Goal: Task Accomplishment & Management: Manage account settings

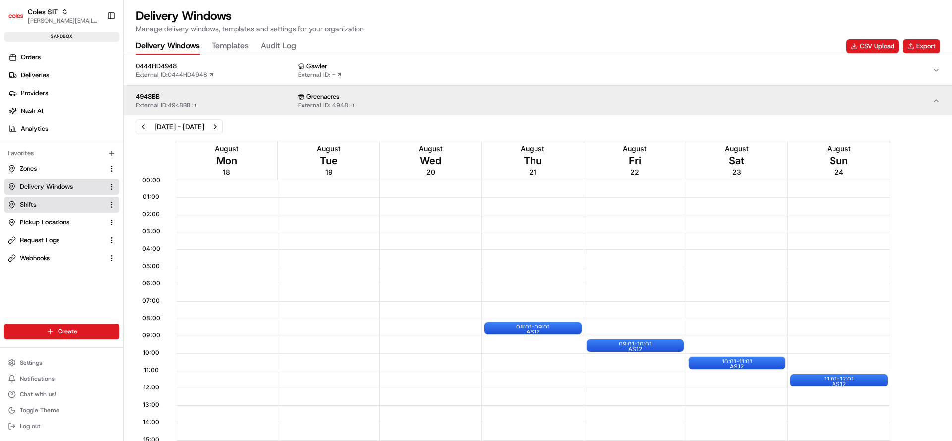
click at [34, 204] on span "Shifts" at bounding box center [28, 204] width 16 height 9
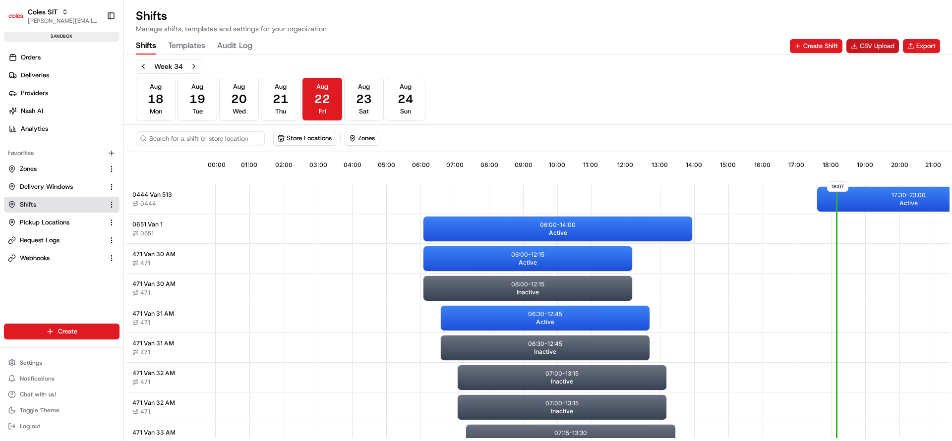
click at [878, 45] on button "CSV Upload" at bounding box center [873, 46] width 53 height 14
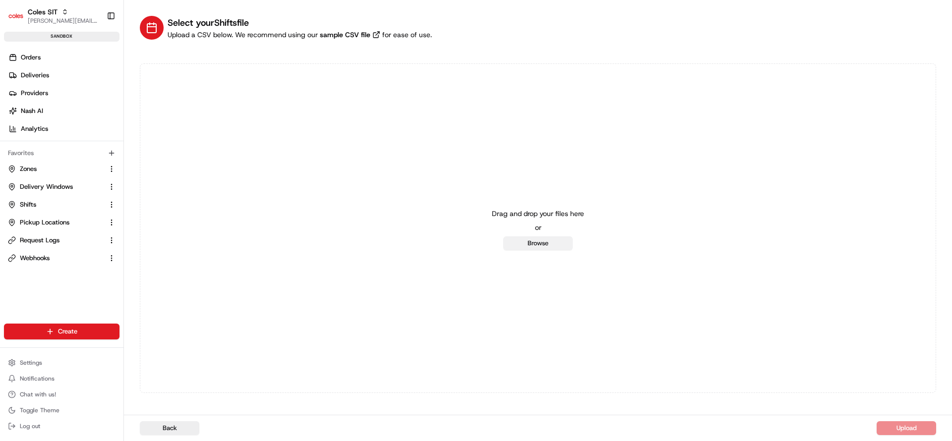
click at [534, 242] on button "Browse" at bounding box center [537, 244] width 69 height 14
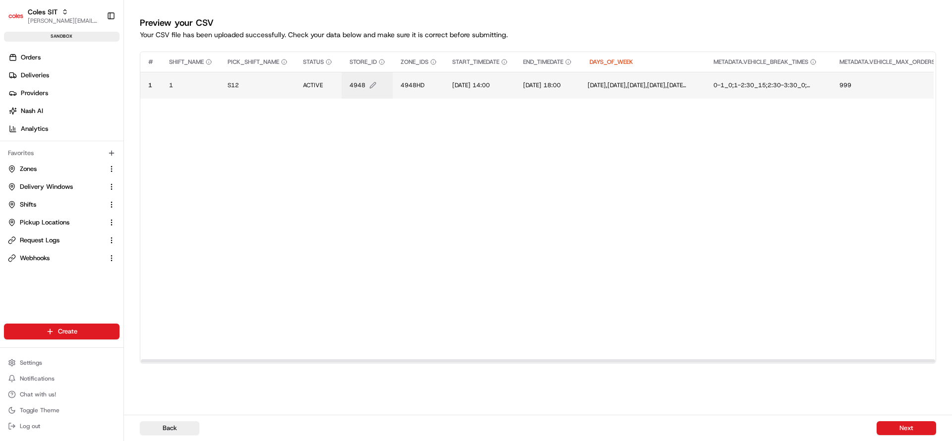
click at [363, 83] on span "4948" at bounding box center [358, 85] width 16 height 8
click at [363, 83] on input "4948" at bounding box center [411, 75] width 110 height 18
click at [410, 141] on div at bounding box center [476, 220] width 952 height 441
click at [463, 85] on span "1/07/2025 14:00" at bounding box center [471, 85] width 38 height 8
click at [463, 85] on div "1/07/2025 14:00" at bounding box center [513, 75] width 119 height 27
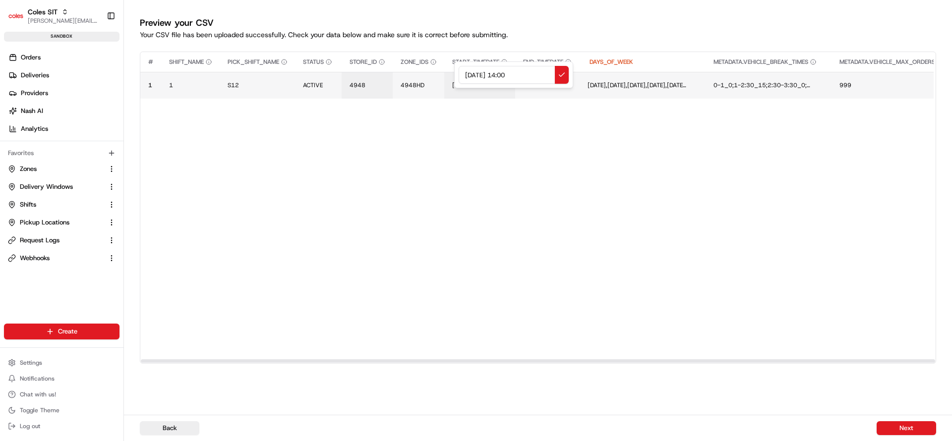
click at [422, 83] on div at bounding box center [476, 220] width 952 height 441
click at [422, 83] on span "4948HD" at bounding box center [413, 85] width 24 height 8
click at [403, 82] on div "4948HD" at bounding box center [462, 75] width 119 height 27
click at [434, 77] on input "4948HD" at bounding box center [462, 75] width 110 height 18
click at [434, 76] on input "4948HD" at bounding box center [462, 75] width 110 height 18
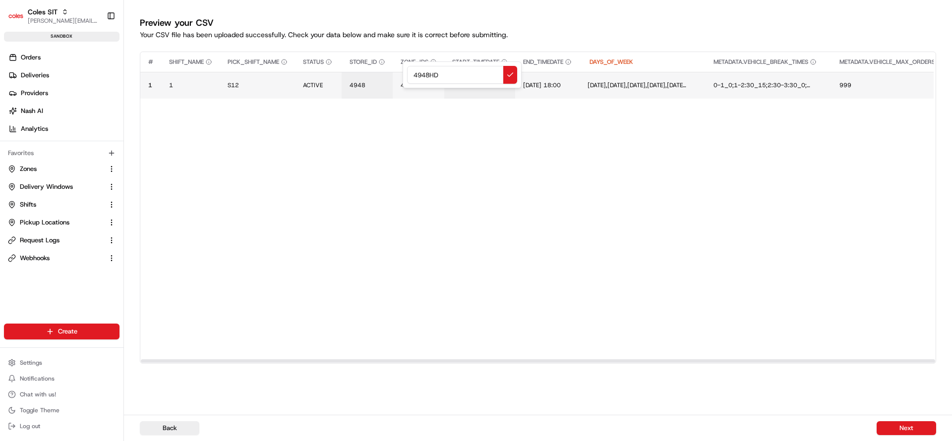
click at [464, 72] on input "4948HD" at bounding box center [462, 75] width 110 height 18
type input "4948BB"
click at [462, 89] on td "1/07/2025 14:00" at bounding box center [479, 85] width 71 height 27
click at [461, 80] on td "1/07/2025 14:00" at bounding box center [479, 85] width 71 height 27
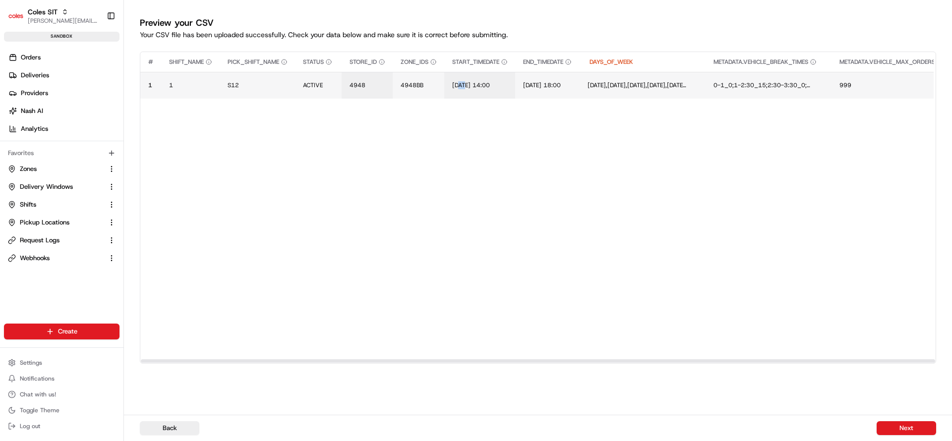
click at [461, 80] on td "1/07/2025 14:00" at bounding box center [479, 85] width 71 height 27
click at [456, 83] on span "1/07/2025 14:00" at bounding box center [471, 85] width 38 height 8
click at [456, 83] on div "1/07/2025 14:00" at bounding box center [513, 75] width 119 height 27
click at [468, 76] on input "1/07/2025 14:00" at bounding box center [514, 75] width 110 height 18
type input "26/08/2025 14:00"
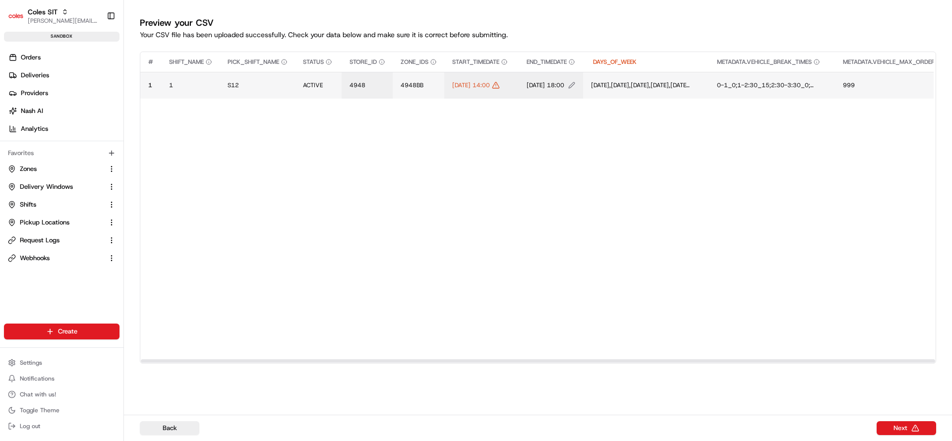
click at [564, 82] on span "1/07/2025 18:00" at bounding box center [546, 85] width 38 height 8
click at [570, 82] on input "1/07/2025 18:00" at bounding box center [606, 75] width 110 height 18
click at [558, 75] on input "1/07/2025 18:00" at bounding box center [606, 75] width 110 height 18
click at [558, 74] on input "1/07/2025 18:00" at bounding box center [606, 75] width 110 height 18
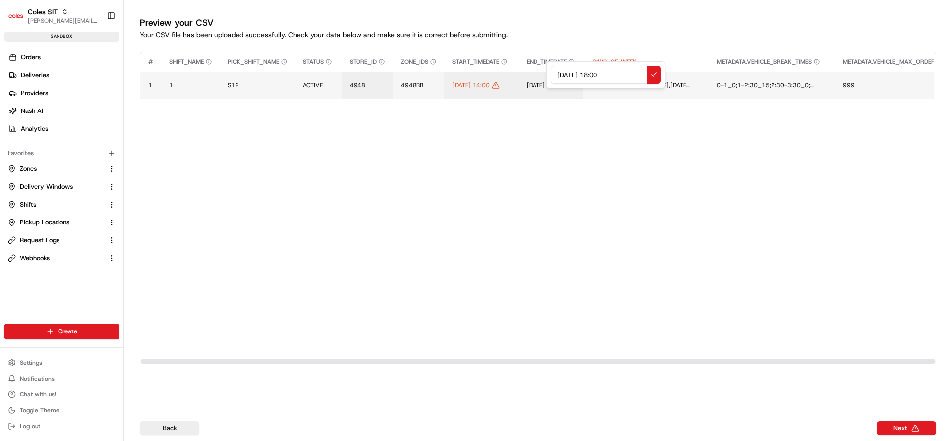
type input "26/08/2025 18:00"
drag, startPoint x: 707, startPoint y: 128, endPoint x: 706, endPoint y: 120, distance: 8.0
click at [708, 125] on div at bounding box center [476, 220] width 952 height 441
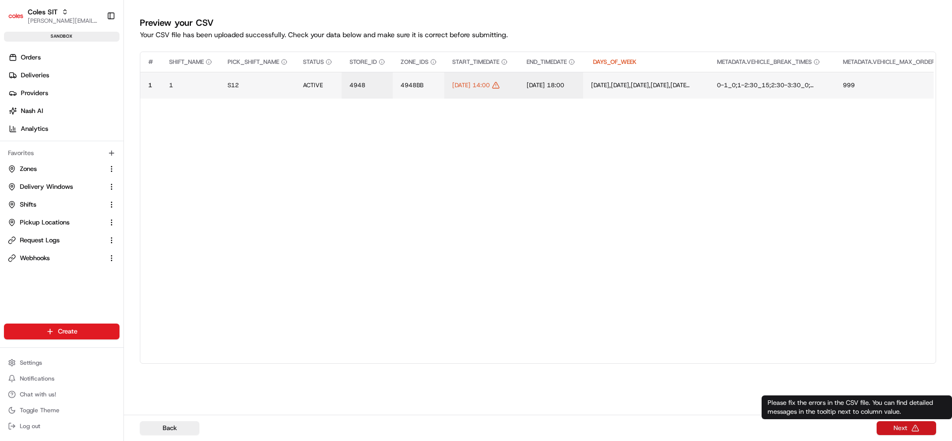
click at [903, 427] on button "Next" at bounding box center [907, 429] width 60 height 14
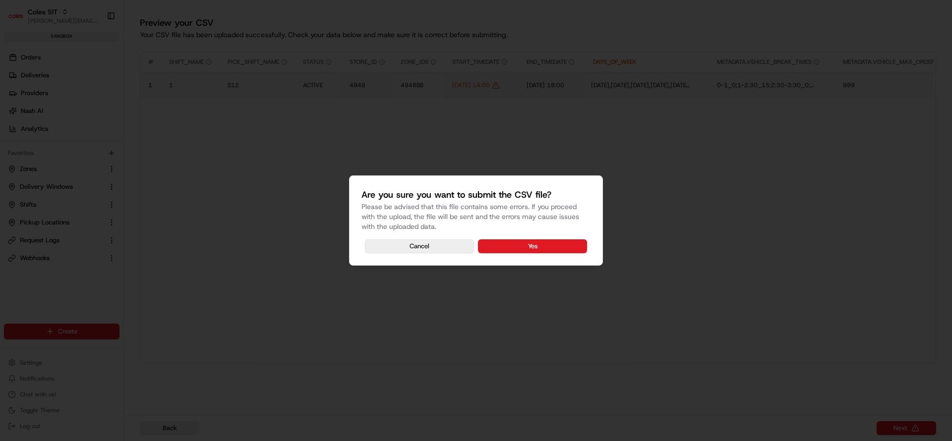
click at [432, 245] on button "Cancel" at bounding box center [419, 247] width 109 height 14
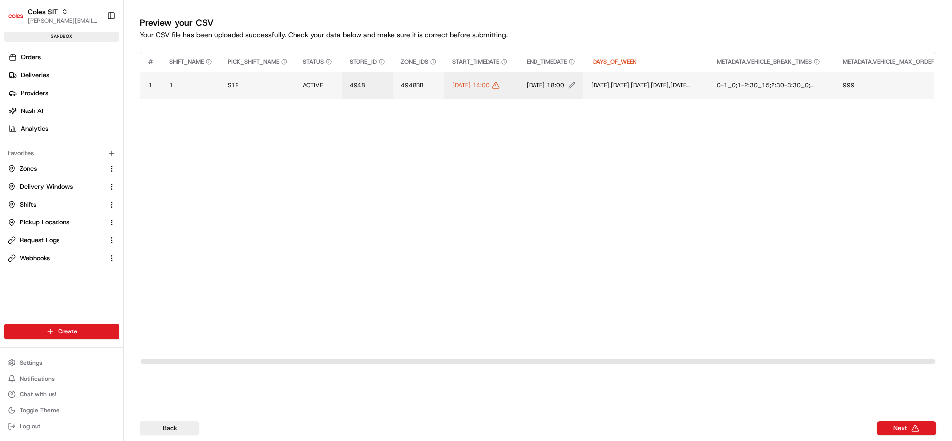
click at [564, 82] on span "1/07/2025 18:00" at bounding box center [546, 85] width 38 height 8
click at [928, 427] on button "Next" at bounding box center [907, 429] width 60 height 14
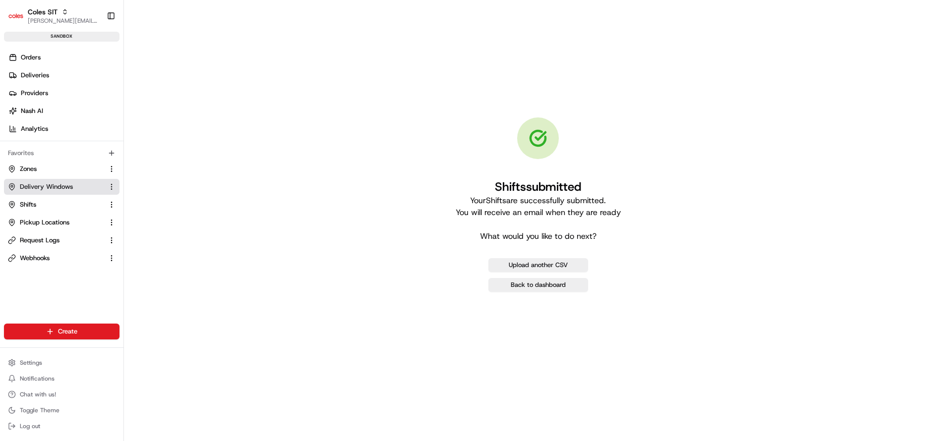
click at [69, 189] on span "Delivery Windows" at bounding box center [46, 187] width 53 height 9
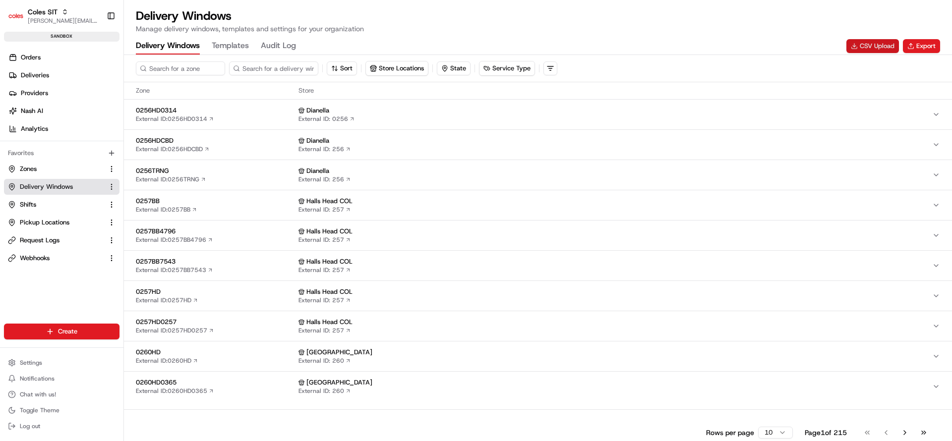
click at [868, 47] on button "CSV Upload" at bounding box center [873, 46] width 53 height 14
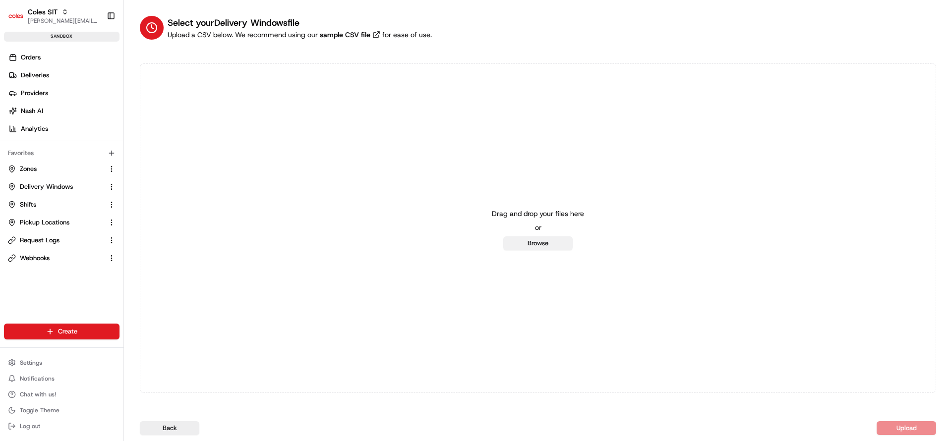
click at [562, 244] on button "Browse" at bounding box center [537, 244] width 69 height 14
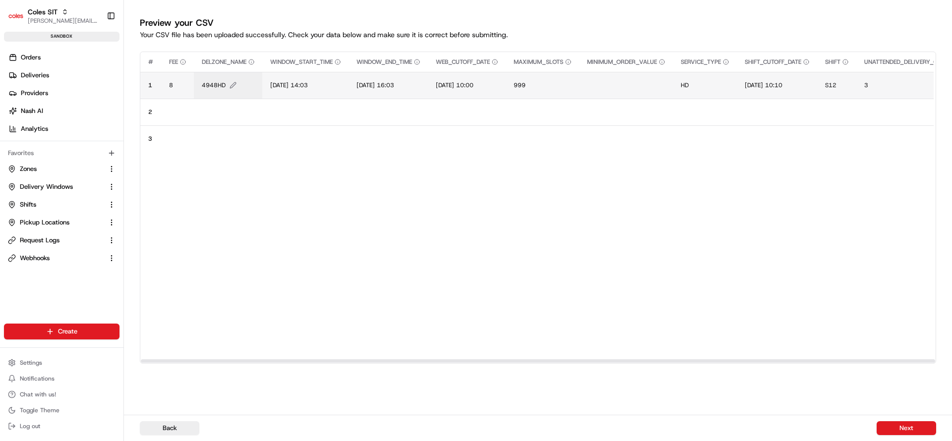
click at [219, 82] on span "4948HD" at bounding box center [214, 85] width 24 height 8
click at [219, 82] on input "4948HD" at bounding box center [262, 75] width 110 height 18
click at [229, 70] on input "4948HD" at bounding box center [262, 75] width 110 height 18
click at [236, 73] on input "4948HD" at bounding box center [262, 75] width 110 height 18
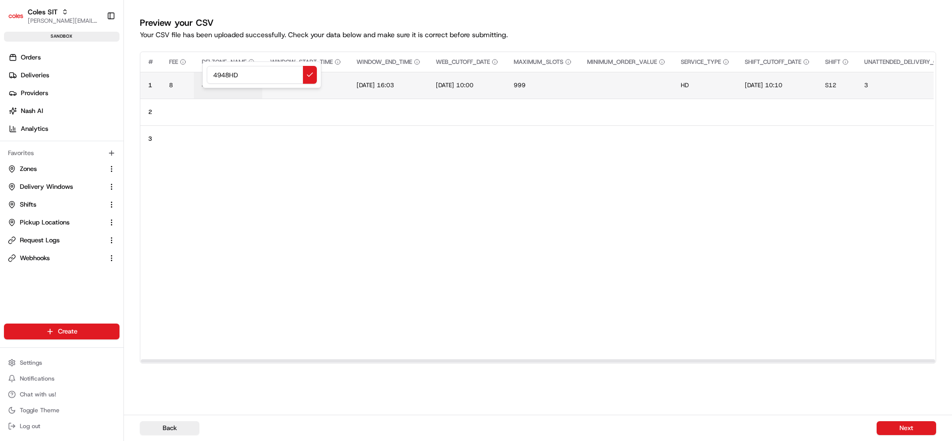
type input "3"
type input "4948BB"
click at [279, 84] on span "20/06/2025 14:03" at bounding box center [289, 85] width 38 height 8
click at [286, 72] on input "20/06/2025 14:03" at bounding box center [331, 75] width 110 height 18
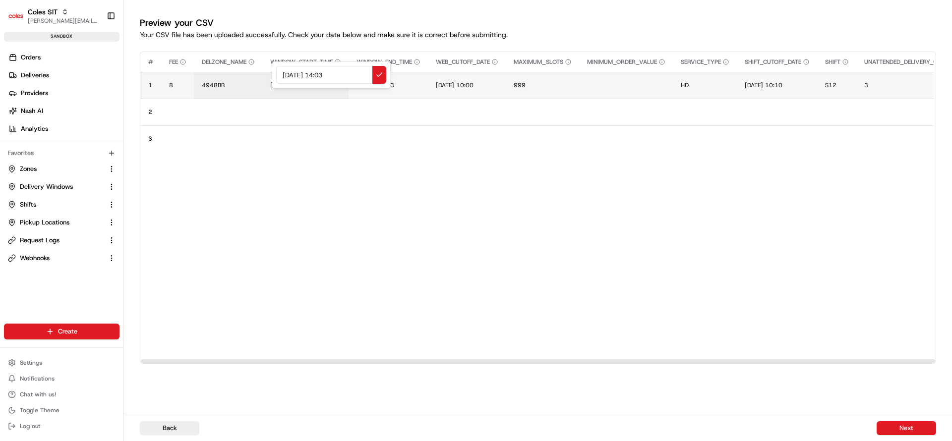
drag, startPoint x: 334, startPoint y: 75, endPoint x: 359, endPoint y: 75, distance: 24.3
click at [359, 75] on input "26/08/2025 14:03" at bounding box center [331, 75] width 110 height 18
type input "26/08/2025 14:57"
click at [389, 87] on span "20/06/2025 16:03" at bounding box center [376, 85] width 38 height 8
click at [389, 87] on div "20/06/2025 16:03" at bounding box center [418, 75] width 119 height 27
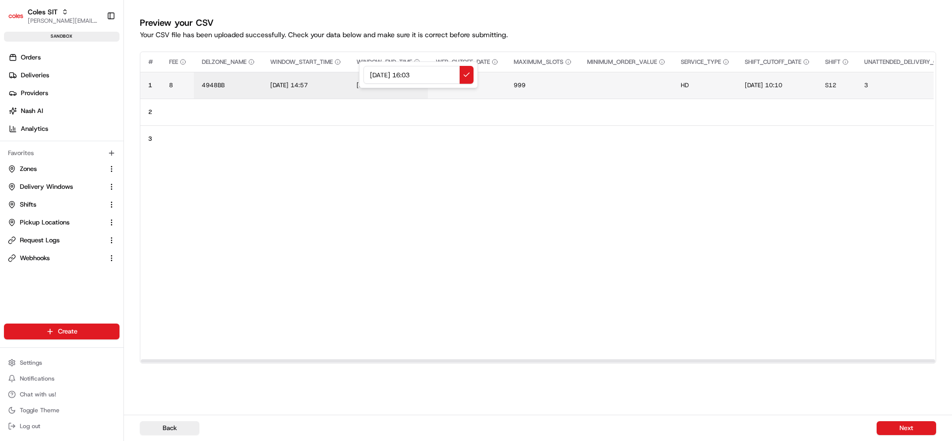
click at [374, 75] on input "20/06/2025 16:03" at bounding box center [419, 75] width 110 height 18
click at [373, 75] on input "20/06/2025 16:03" at bounding box center [419, 75] width 110 height 18
type input "26/08/2025 16:03"
click at [464, 84] on span "19/06/2025 10:00" at bounding box center [455, 85] width 38 height 8
click at [464, 84] on div "19/06/2025 10:00" at bounding box center [500, 75] width 119 height 27
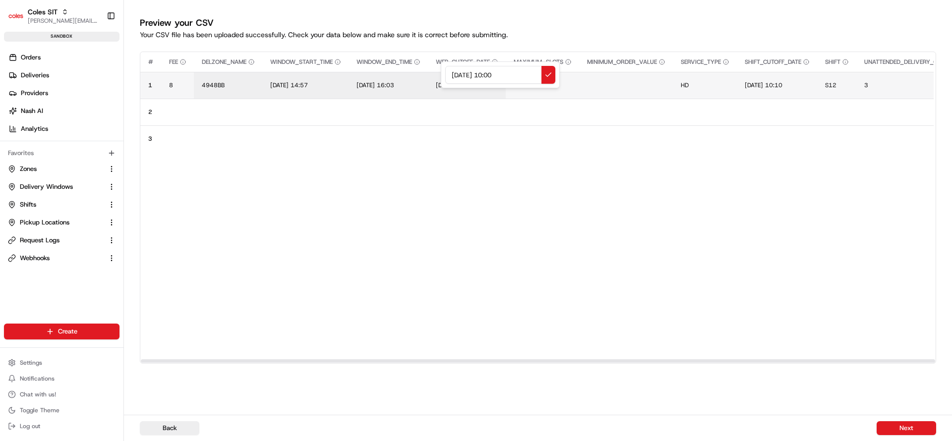
click at [456, 76] on input "19/06/2025 10:00" at bounding box center [500, 75] width 110 height 18
drag, startPoint x: 456, startPoint y: 76, endPoint x: 468, endPoint y: 79, distance: 12.2
click at [458, 76] on input "21/06/2025 10:00" at bounding box center [500, 75] width 110 height 18
type input "21/08/2025 10:00"
click at [470, 94] on td "21/08/2025 10:00" at bounding box center [467, 85] width 78 height 27
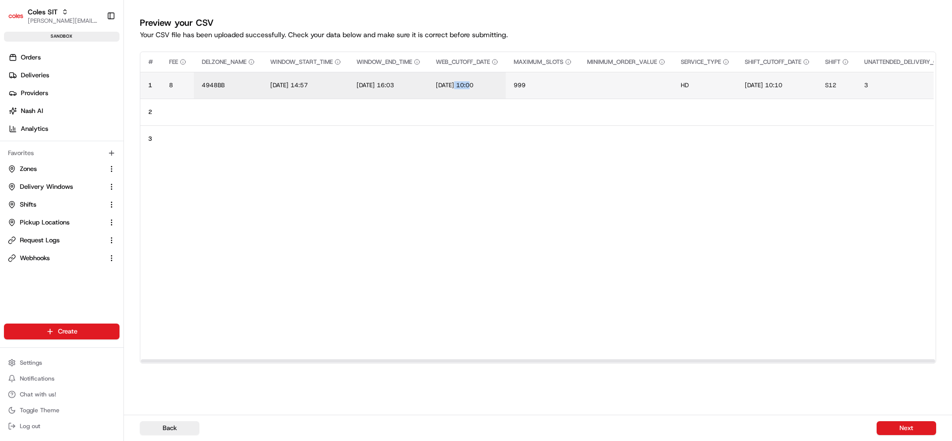
click at [469, 93] on td "21/08/2025 10:00" at bounding box center [467, 85] width 78 height 27
click at [454, 82] on span "21/08/2025 10:00" at bounding box center [455, 85] width 38 height 8
click at [454, 82] on input "21/08/2025 10:00" at bounding box center [500, 75] width 110 height 18
type input "25/08/2025 10:00"
click at [783, 84] on span "19/06/2025 10:10" at bounding box center [764, 85] width 38 height 8
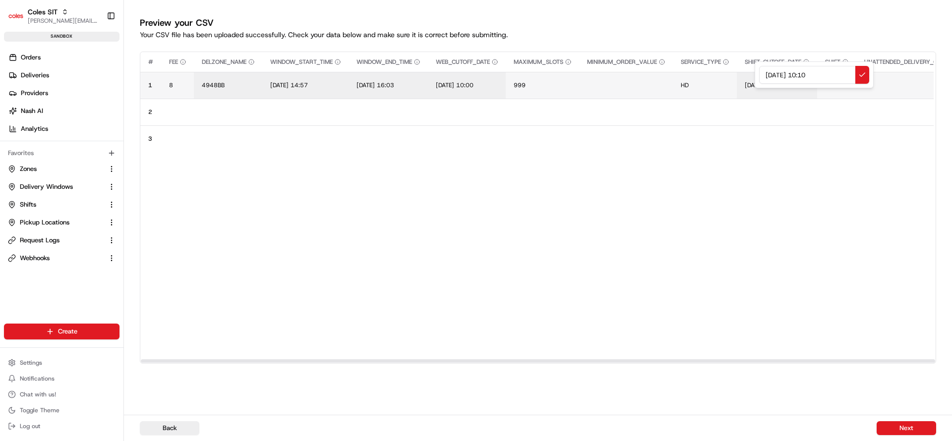
click at [768, 73] on input "19/06/2025 10:10" at bounding box center [814, 75] width 110 height 18
type input "25/06/2025 10:10"
click at [773, 82] on span "25/06/2025 10:10" at bounding box center [764, 85] width 38 height 8
click at [773, 82] on input "25/06/2025 10:10" at bounding box center [814, 75] width 110 height 18
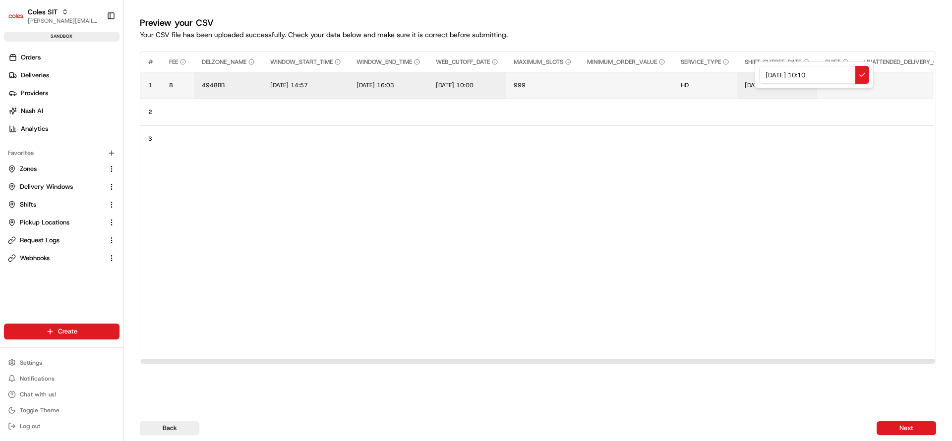
click at [783, 71] on input "25/06/2025 10:10" at bounding box center [814, 75] width 110 height 18
type input "25/08/2025 10:10"
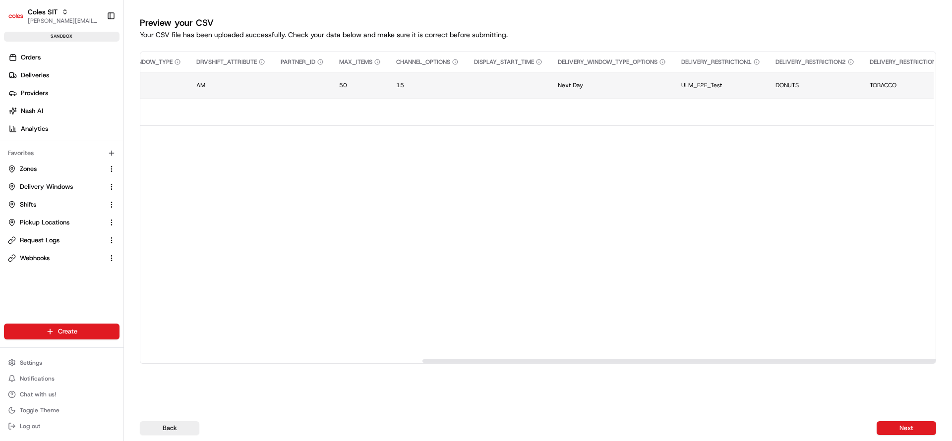
scroll to position [0, 916]
drag, startPoint x: 559, startPoint y: 361, endPoint x: 784, endPoint y: 185, distance: 284.8
click at [856, 360] on div at bounding box center [834, 361] width 795 height 3
click at [449, 83] on button "15" at bounding box center [441, 85] width 62 height 8
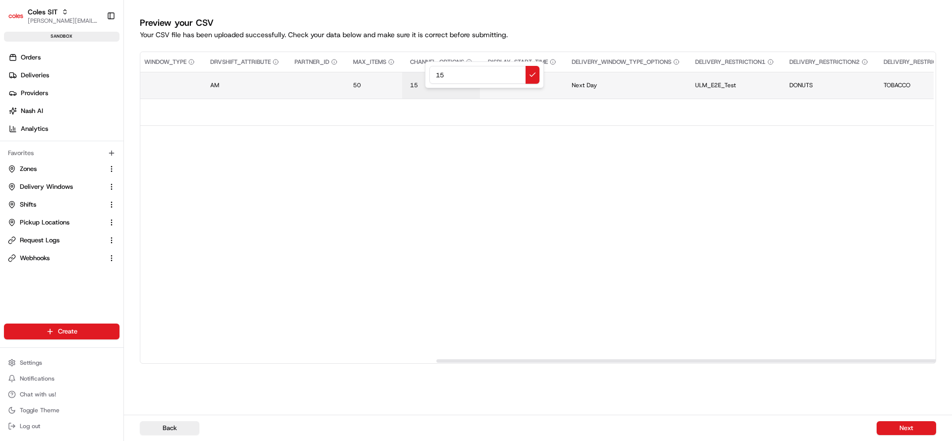
click at [441, 80] on input "15" at bounding box center [485, 75] width 110 height 18
type input "31"
click at [910, 424] on button "Next" at bounding box center [907, 429] width 60 height 14
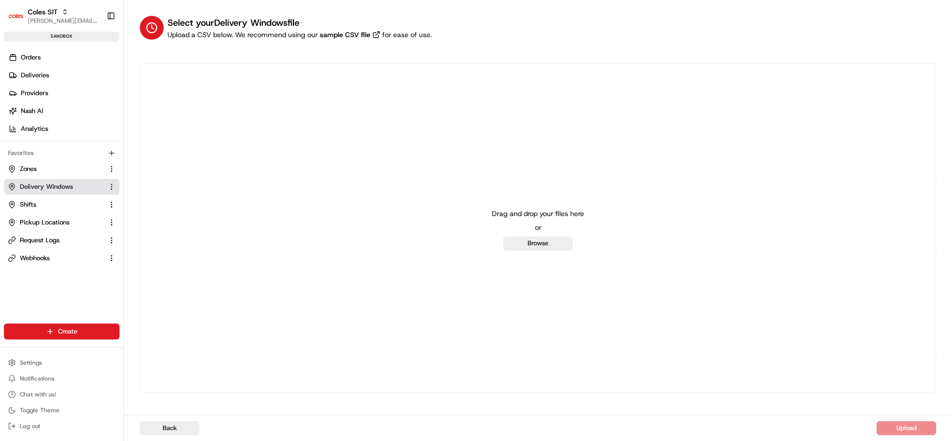
click at [62, 184] on span "Delivery Windows" at bounding box center [46, 187] width 53 height 9
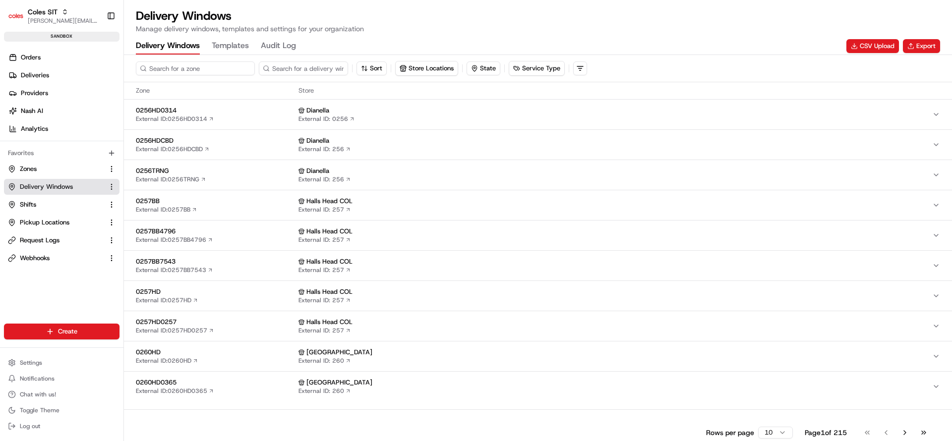
click at [196, 68] on input at bounding box center [195, 69] width 119 height 14
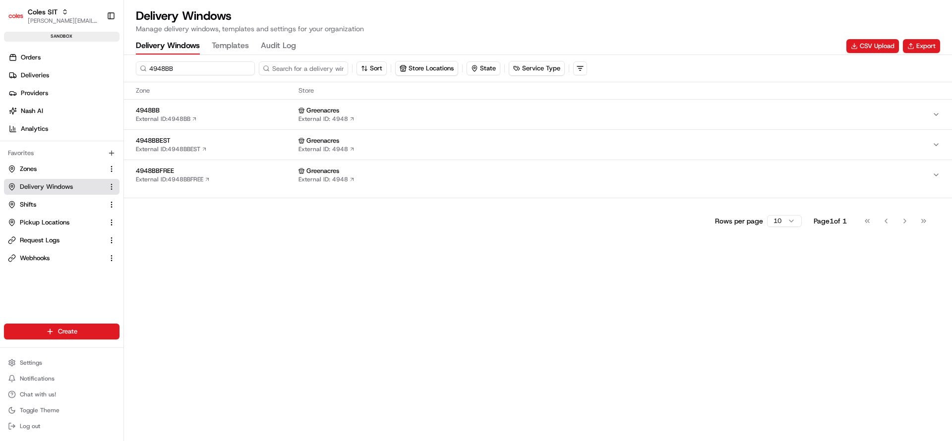
type input "4948BB"
click at [237, 112] on span "4948BB" at bounding box center [215, 110] width 159 height 9
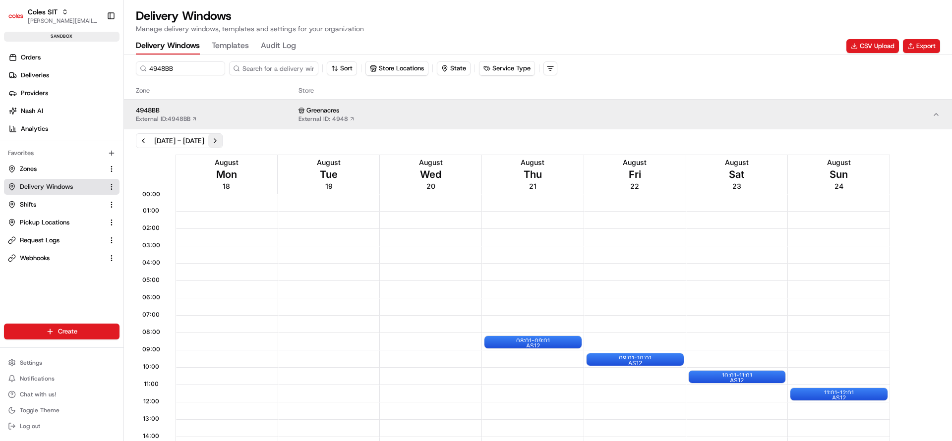
click at [222, 145] on button "Next week" at bounding box center [215, 141] width 14 height 14
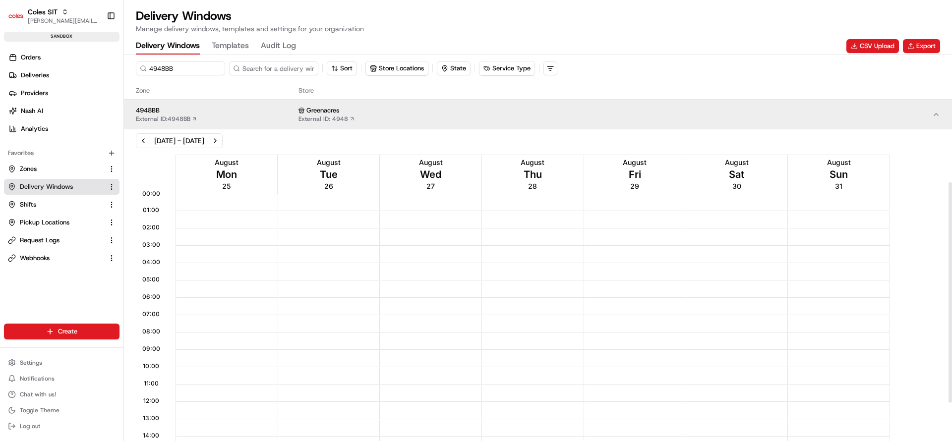
scroll to position [223, 0]
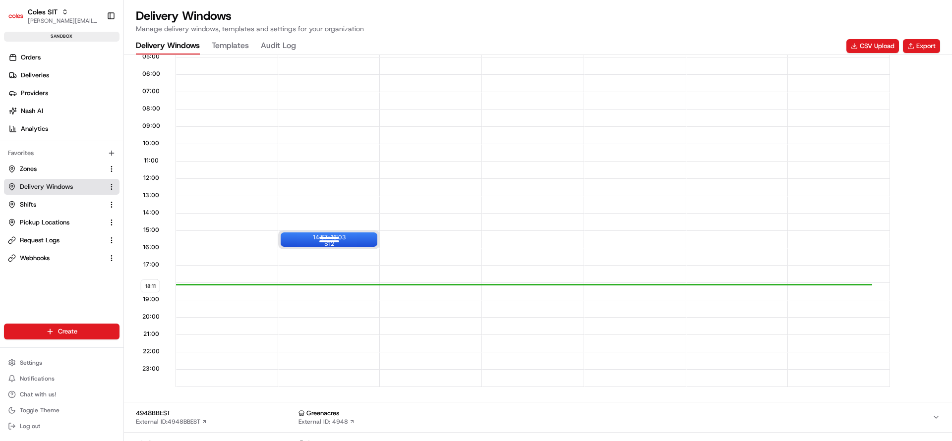
click at [337, 235] on div at bounding box center [330, 241] width 40 height 12
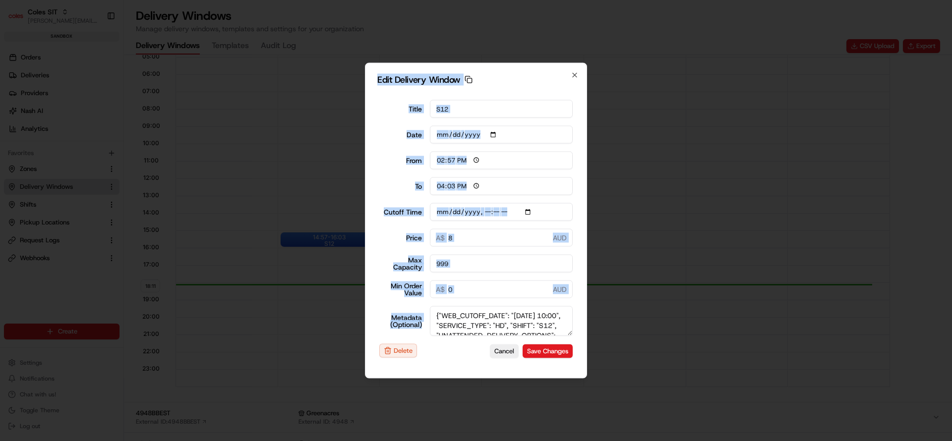
drag, startPoint x: 573, startPoint y: 332, endPoint x: 572, endPoint y: 416, distance: 83.8
click at [572, 441] on html "Coles SIT [PERSON_NAME][EMAIL_ADDRESS][DOMAIN_NAME] Toggle Sidebar sandbox Orde…" at bounding box center [476, 220] width 952 height 441
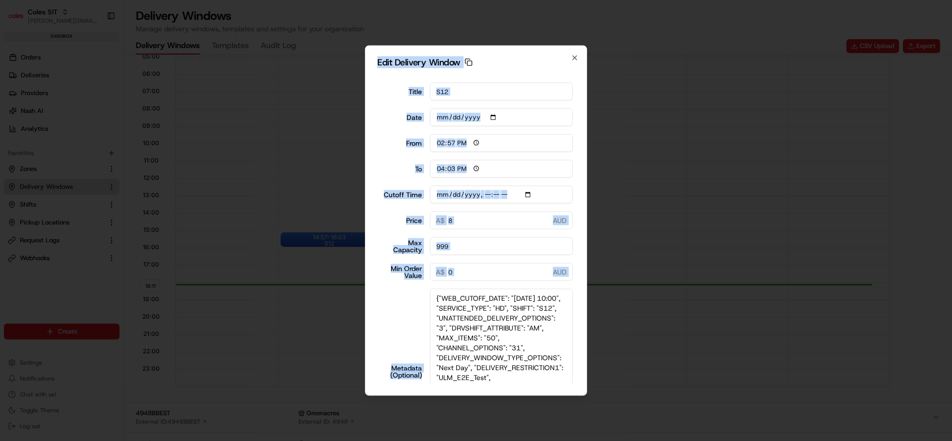
drag, startPoint x: 565, startPoint y: 331, endPoint x: 585, endPoint y: 467, distance: 137.4
click at [585, 441] on html "Coles SIT [PERSON_NAME][EMAIL_ADDRESS][DOMAIN_NAME] Toggle Sidebar sandbox Orde…" at bounding box center [476, 220] width 952 height 441
click at [540, 345] on textarea "{"WEB_CUTOFF_DATE": "[DATE] 10:00", "SERVICE_TYPE": "HD", "SHIFT": "S12", "UNAT…" at bounding box center [501, 372] width 143 height 166
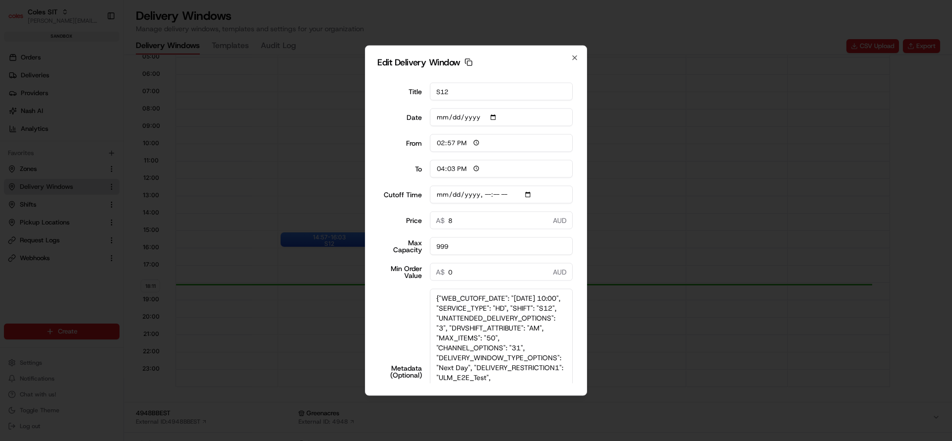
click at [512, 368] on textarea "{"WEB_CUTOFF_DATE": "[DATE] 10:00", "SERVICE_TYPE": "HD", "SHIFT": "S12", "UNAT…" at bounding box center [501, 372] width 143 height 166
type input "[DATE]T10:10"
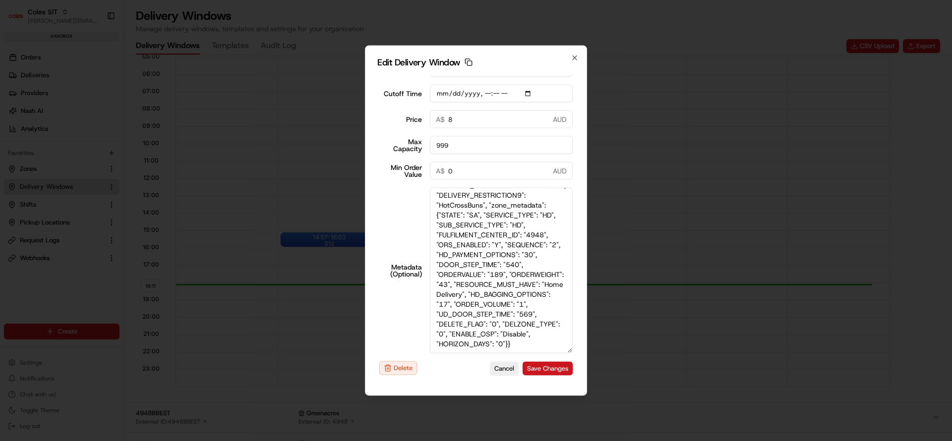
type textarea "{"WEB_CUTOFF_DATE": "[DATE] 10:00", "SERVICE_TYPE": "HD", "SHIFT": "S12", "UNAT…"
click at [544, 365] on button "Save Changes" at bounding box center [548, 369] width 50 height 14
type input "[DATE]T10:10"
type input "[DATE]"
type input "18:11"
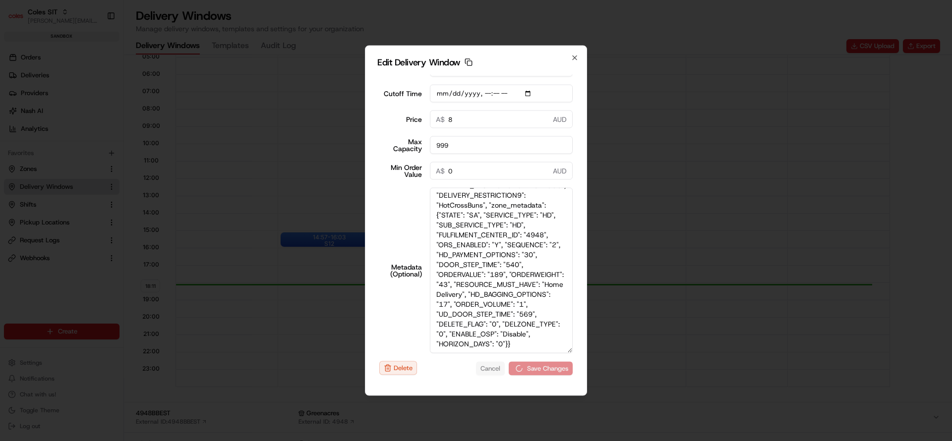
type input "19:11"
type input "[DATE]T10:10"
type input "0"
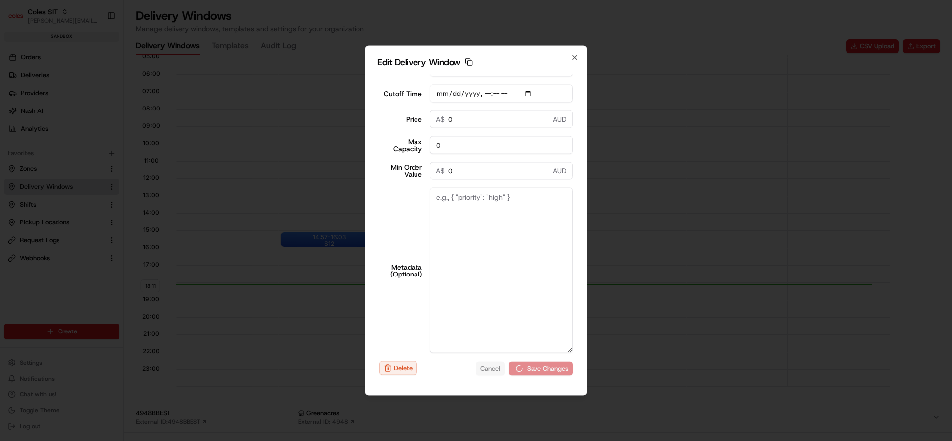
type input "[DATE]T10:10"
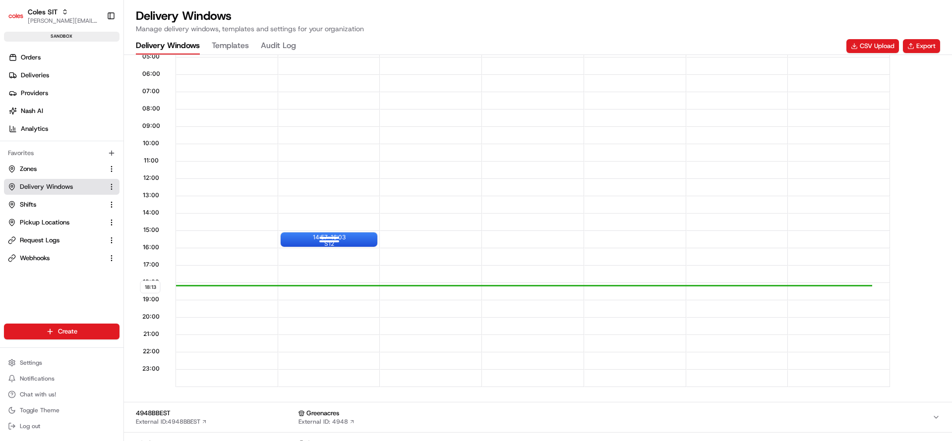
click at [341, 238] on div at bounding box center [330, 241] width 40 height 12
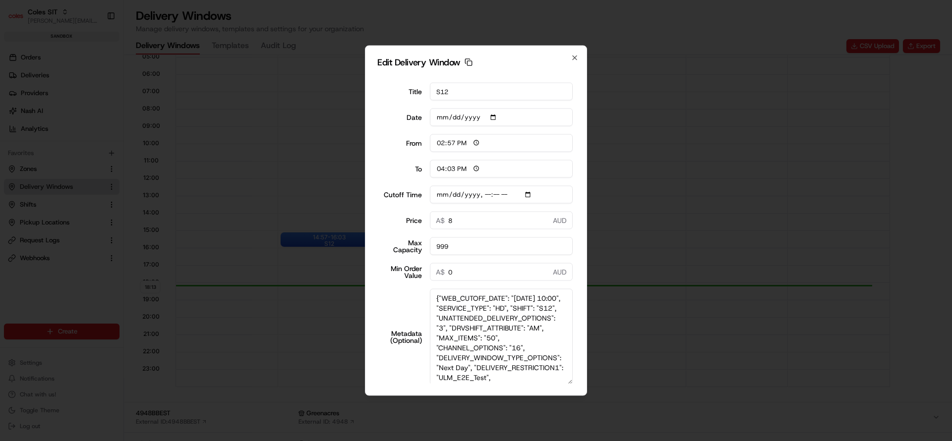
drag, startPoint x: 569, startPoint y: 331, endPoint x: 564, endPoint y: 470, distance: 139.5
click at [564, 441] on html "Coles SIT [PERSON_NAME][EMAIL_ADDRESS][DOMAIN_NAME] Toggle Sidebar sandbox Orde…" at bounding box center [476, 220] width 952 height 441
click at [512, 365] on textarea "{"WEB_CUTOFF_DATE": "[DATE] 10:00", "SERVICE_TYPE": "HD", "SHIFT": "S12", "UNAT…" at bounding box center [501, 373] width 143 height 169
type input "[DATE]T10:10"
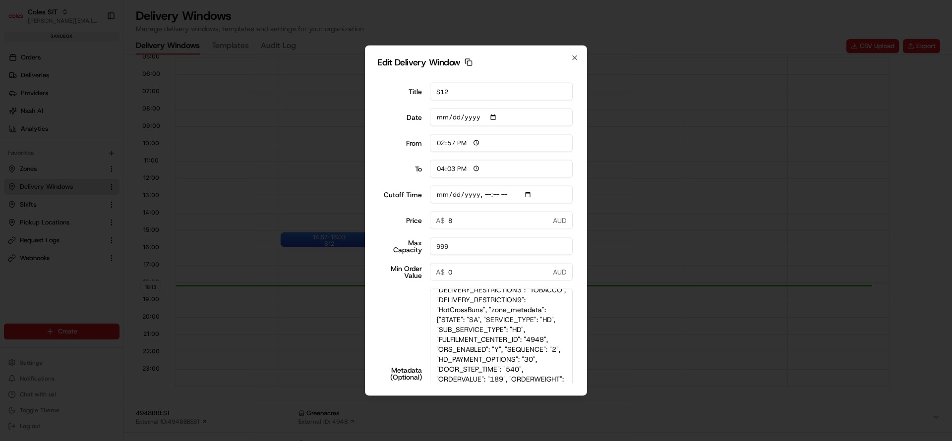
scroll to position [105, 0]
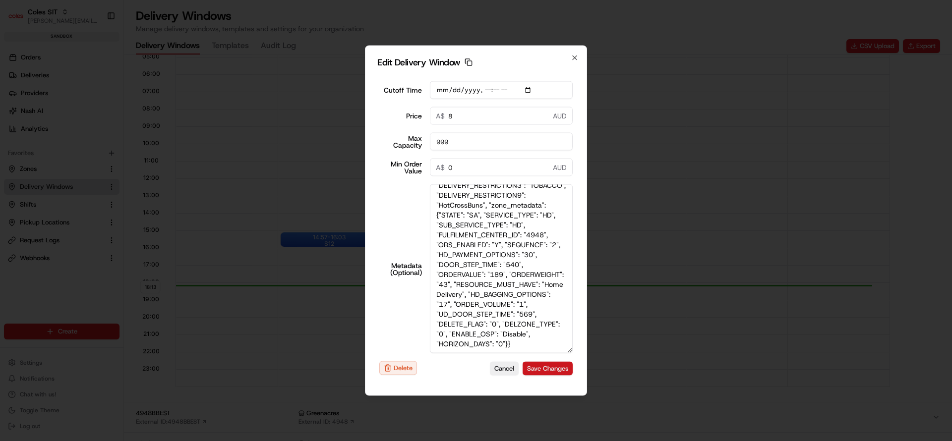
type textarea "{"WEB_CUTOFF_DATE": "[DATE] 10:00", "SERVICE_TYPE": "HD", "SHIFT": "S12", "UNAT…"
click at [540, 366] on button "Save Changes" at bounding box center [548, 369] width 50 height 14
type input "[DATE]T10:10"
type input "[DATE]"
type input "18:15"
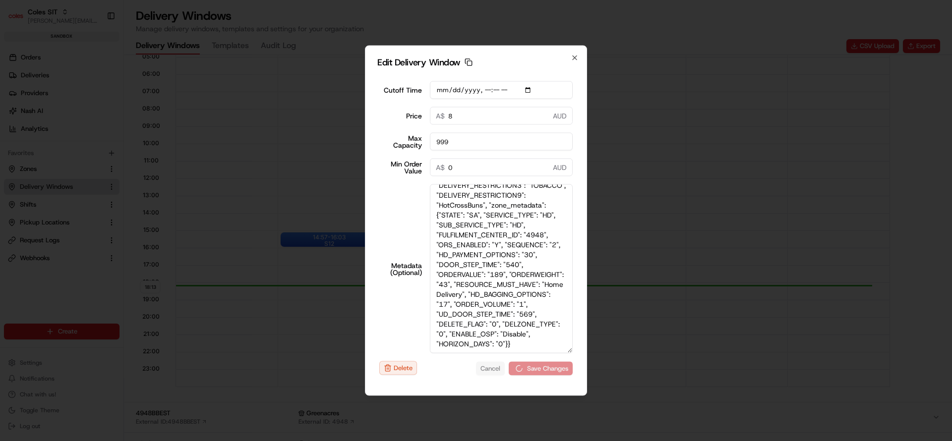
type input "19:15"
type input "[DATE]T10:10"
type input "0"
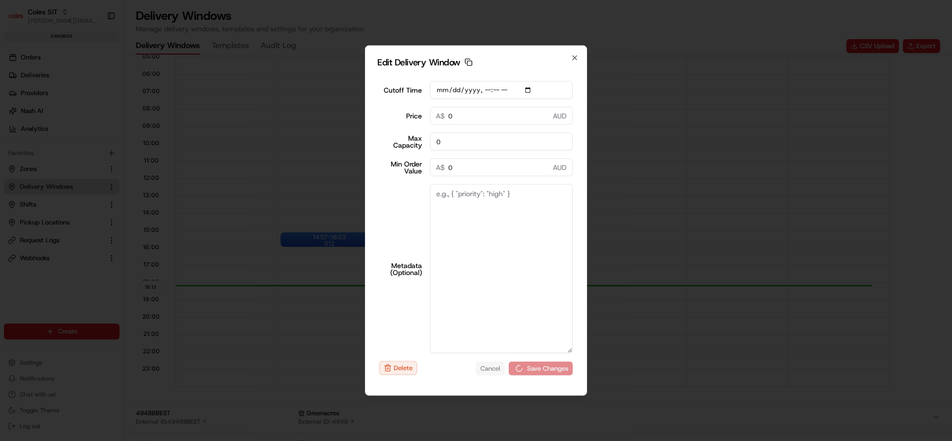
scroll to position [0, 0]
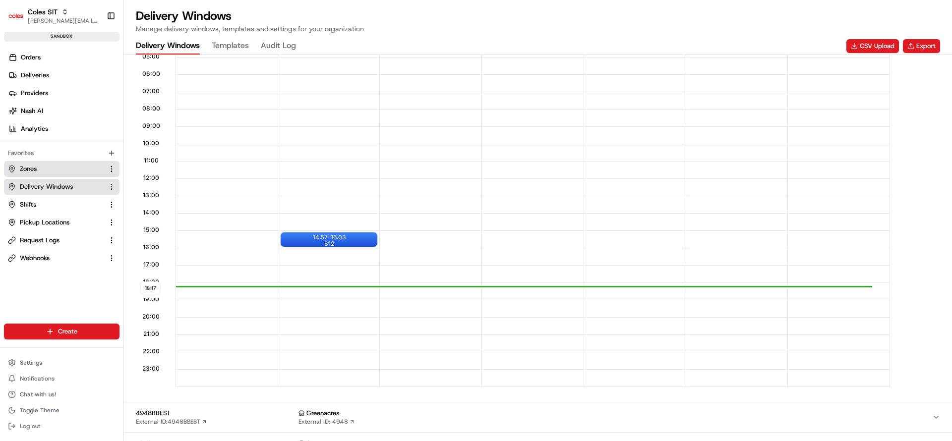
click at [48, 167] on link "Zones" at bounding box center [56, 169] width 96 height 9
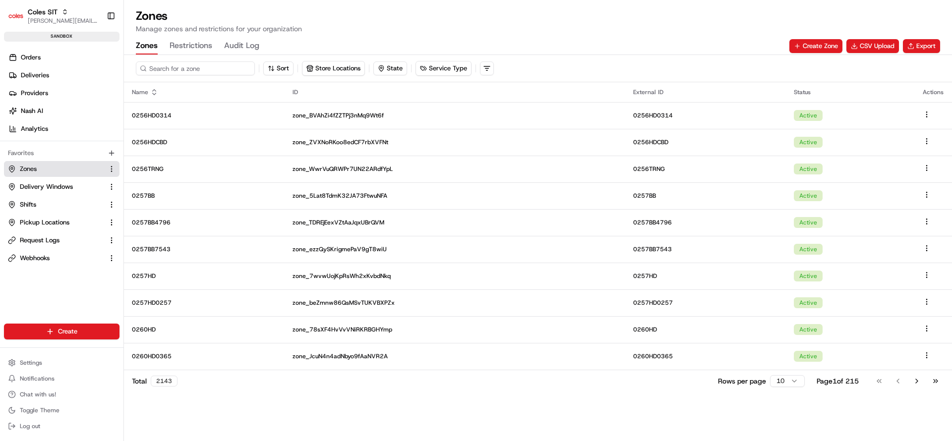
click at [201, 70] on input at bounding box center [195, 69] width 119 height 14
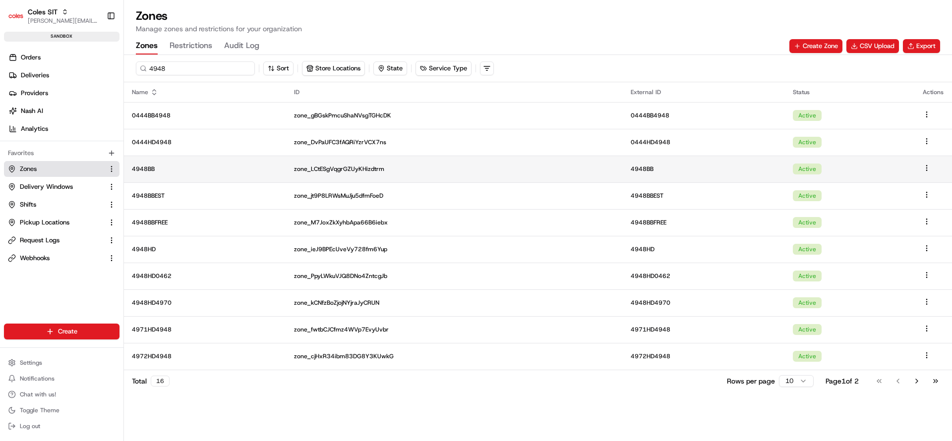
type input "4948"
click at [194, 174] on td "4948BB" at bounding box center [205, 169] width 162 height 27
